Goal: Information Seeking & Learning: Learn about a topic

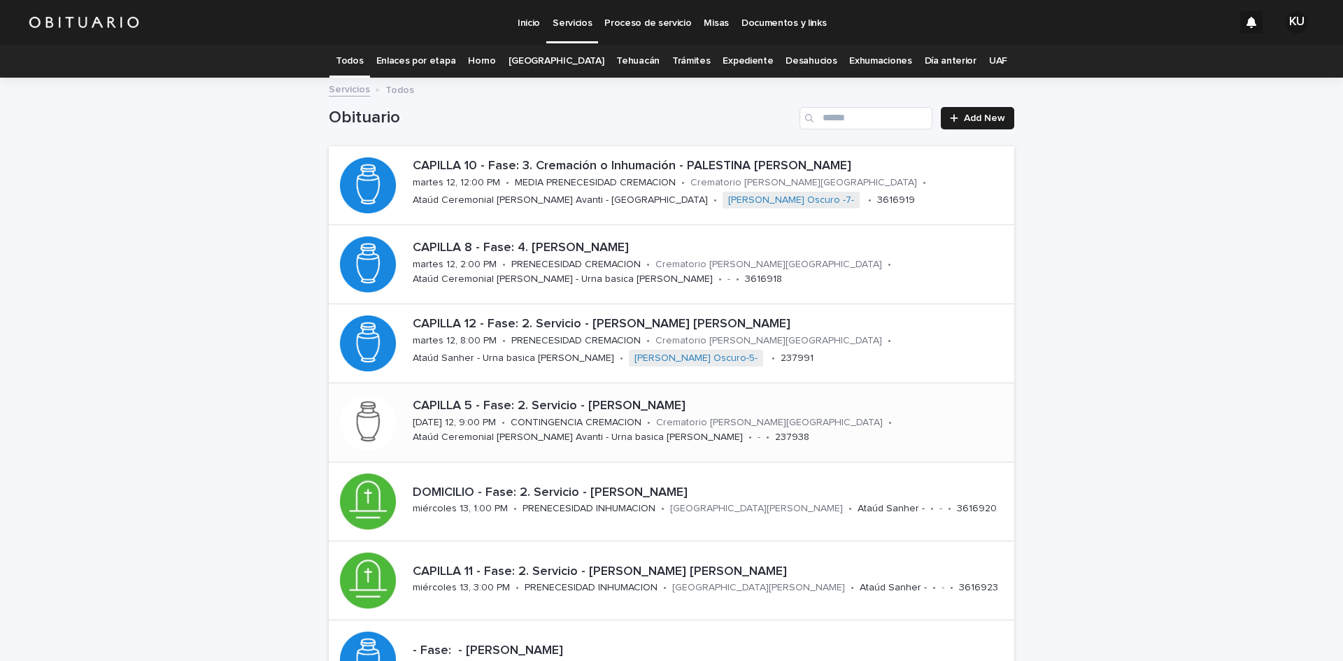
click at [831, 439] on div "CAPILLA 5 - Fase: 2. Servicio - MORALES CALVA DAVID martes 12, 9:00 PM • CONTIN…" at bounding box center [710, 422] width 607 height 58
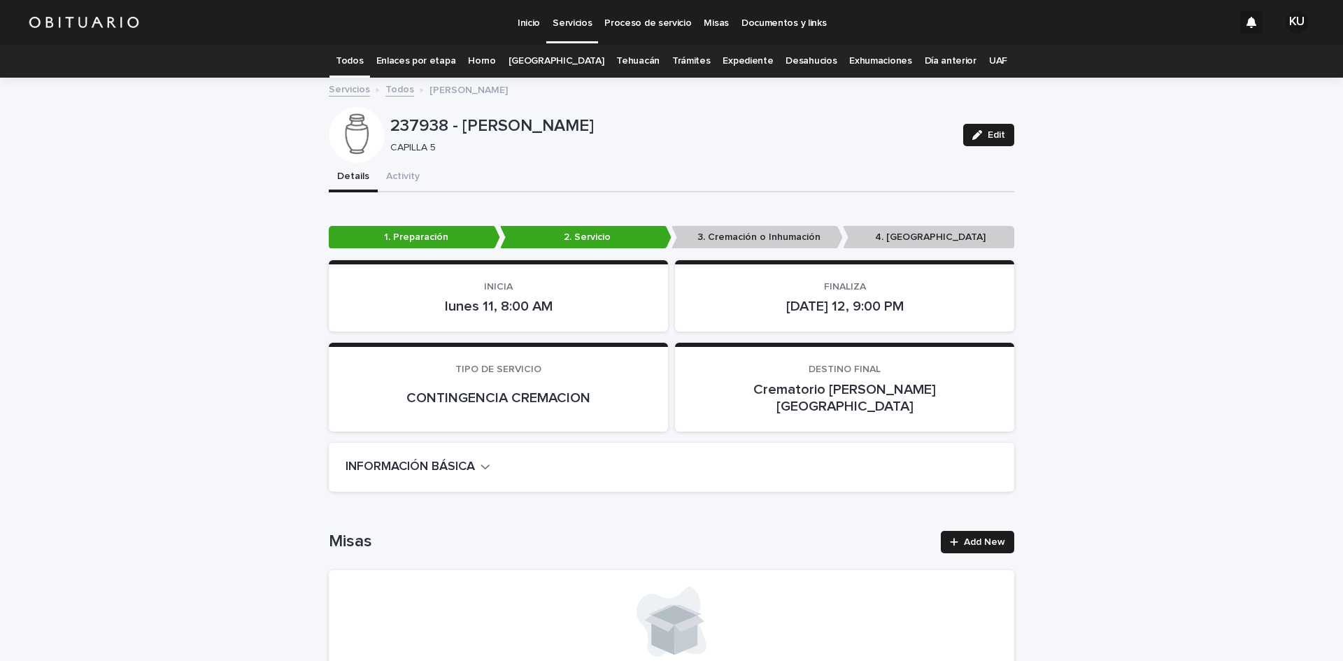
click at [585, 27] on p "Servicios" at bounding box center [571, 14] width 39 height 29
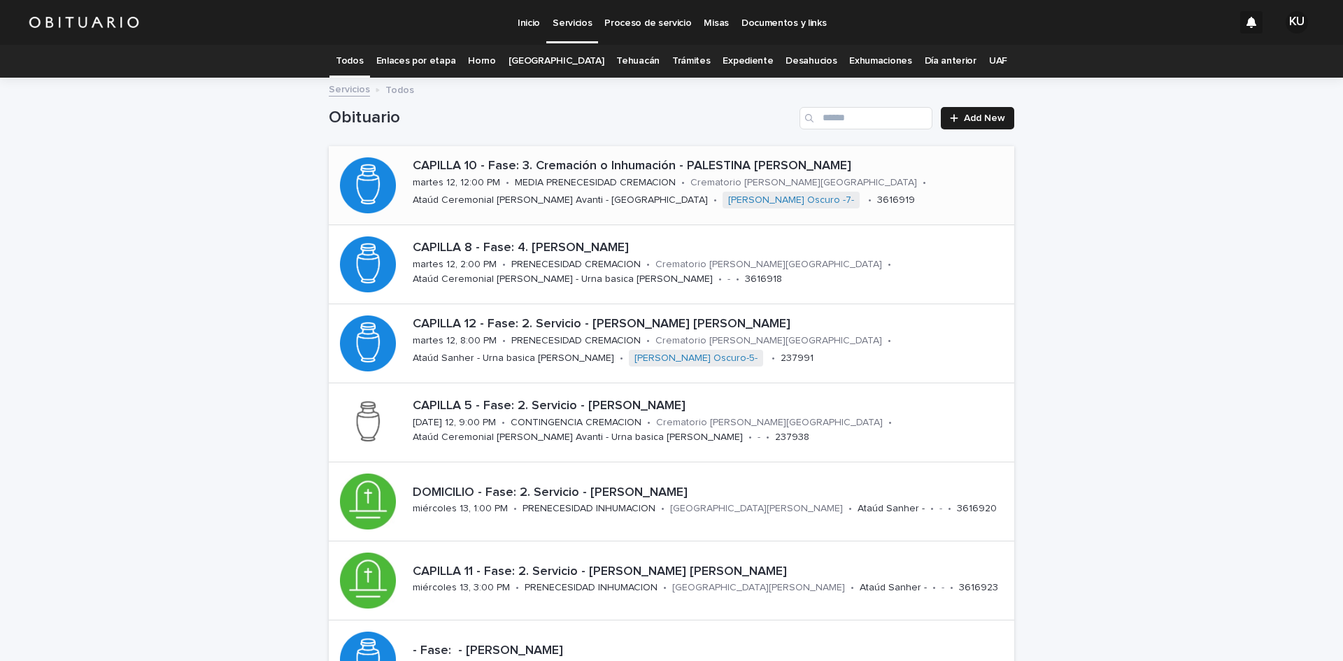
click at [752, 192] on div "CAPILLA 10 - Fase: 3. Cremación o Inhumación - PALESTINA MARTINEZ MARIA TERESA …" at bounding box center [710, 185] width 607 height 64
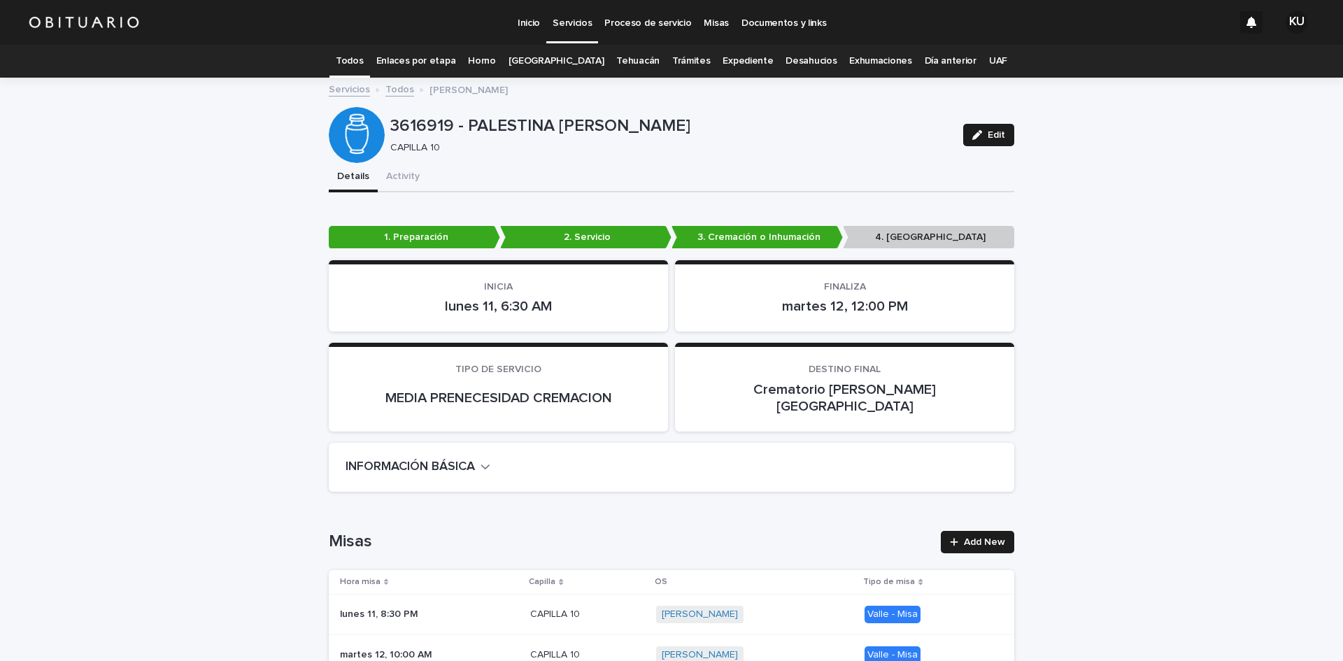
click at [578, 19] on p "Servicios" at bounding box center [571, 14] width 39 height 29
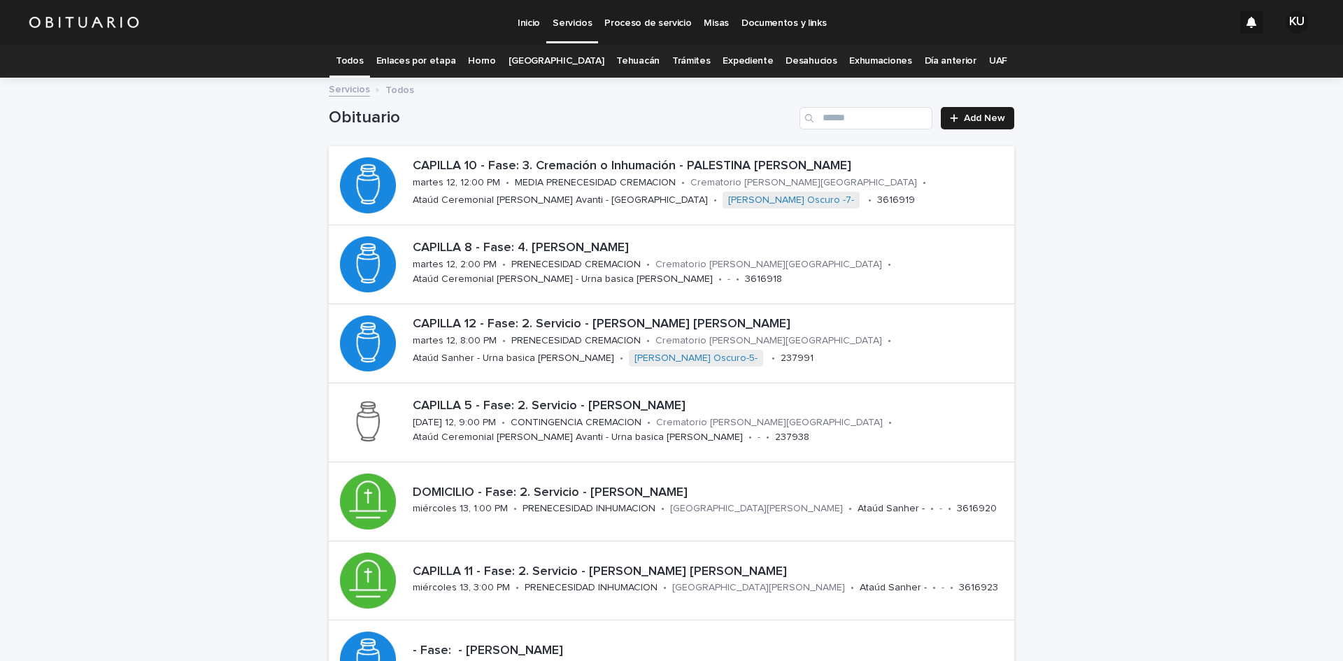
click at [566, 24] on p "Servicios" at bounding box center [571, 14] width 39 height 29
click at [725, 585] on p "[GEOGRAPHIC_DATA][PERSON_NAME]" at bounding box center [758, 588] width 173 height 12
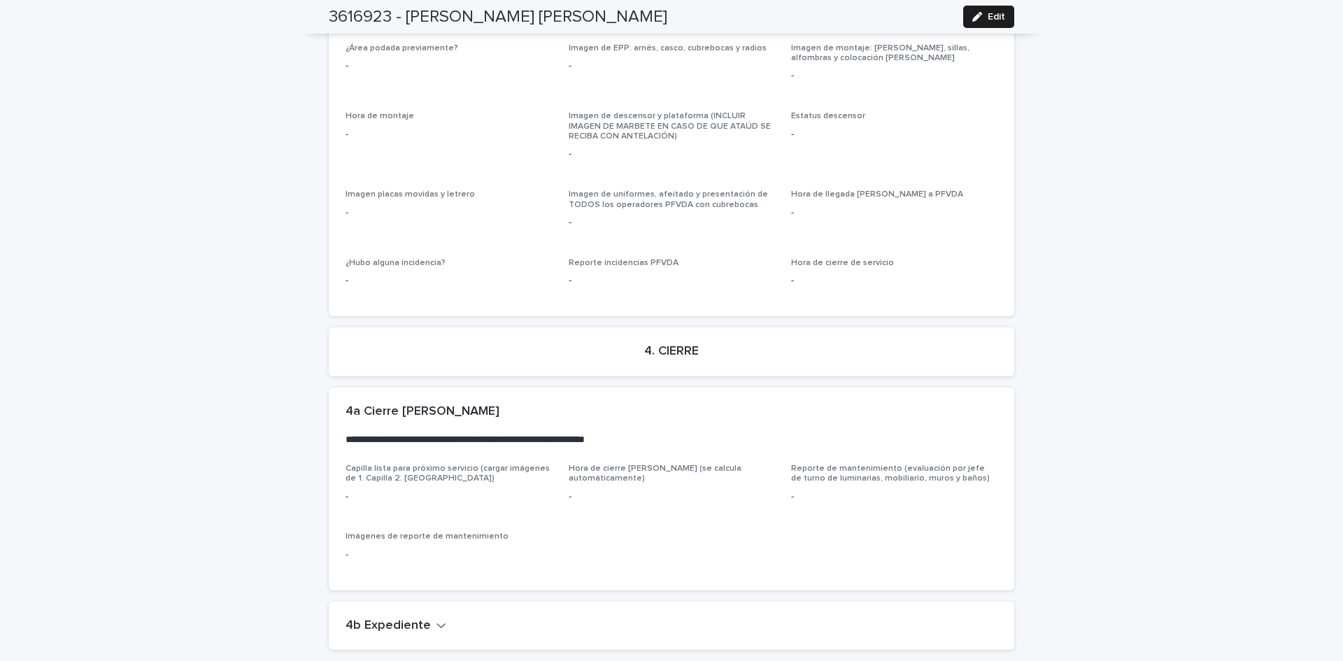
scroll to position [3448, 0]
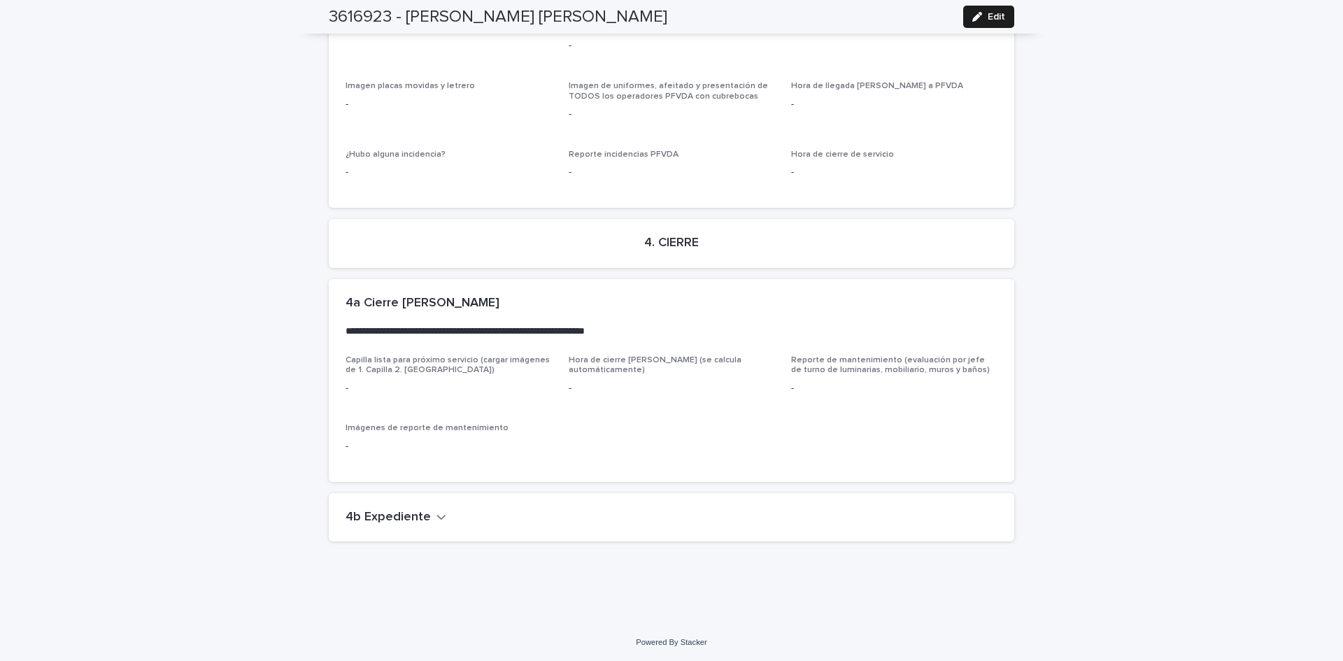
click at [372, 511] on h2 "4b Expediente" at bounding box center [387, 517] width 85 height 15
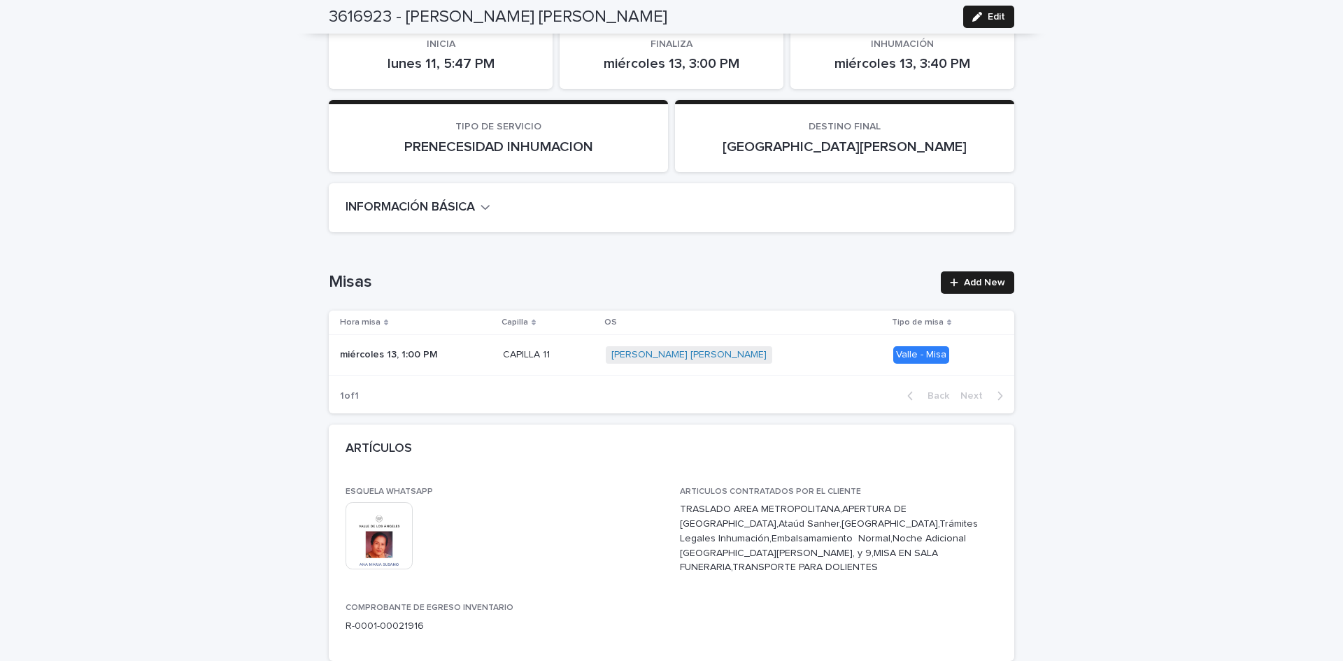
scroll to position [248, 0]
